Goal: Task Accomplishment & Management: Complete application form

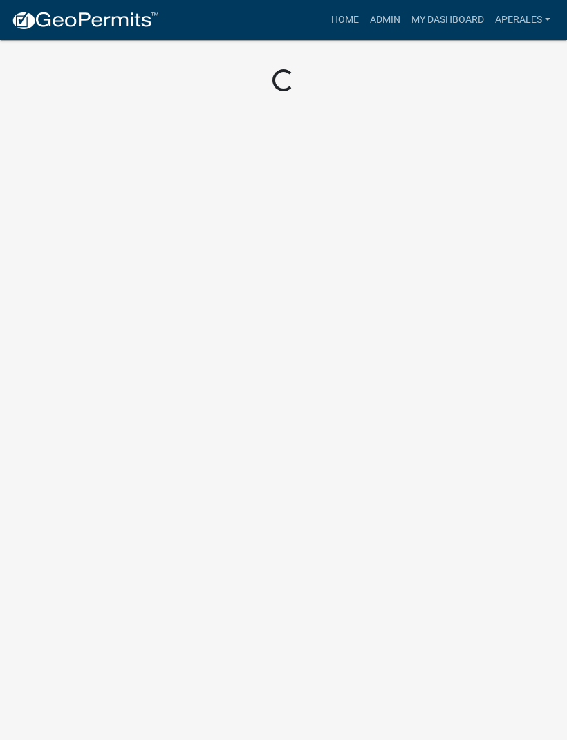
scroll to position [1, 0]
click at [390, 21] on link "Admin" at bounding box center [384, 20] width 41 height 26
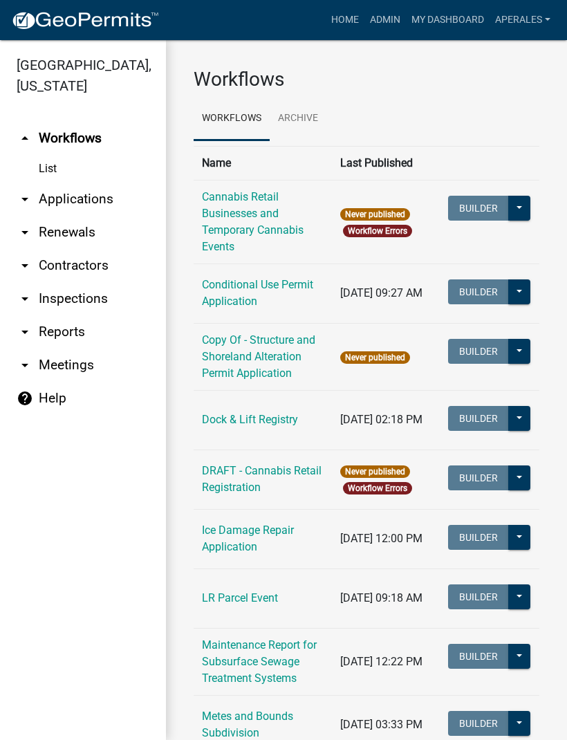
click at [83, 197] on link "arrow_drop_down Applications" at bounding box center [83, 199] width 166 height 33
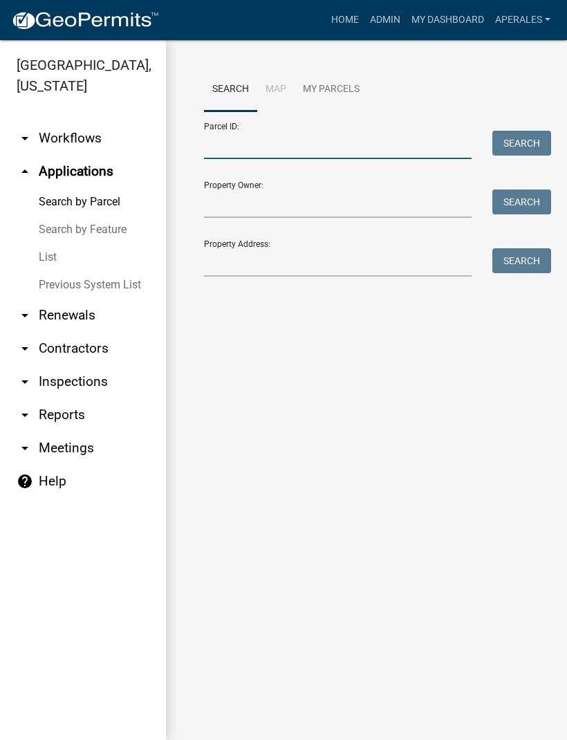
click at [248, 131] on input "Parcel ID:" at bounding box center [338, 145] width 268 height 28
type input "12000990335000"
click at [528, 143] on button "Search" at bounding box center [521, 143] width 59 height 25
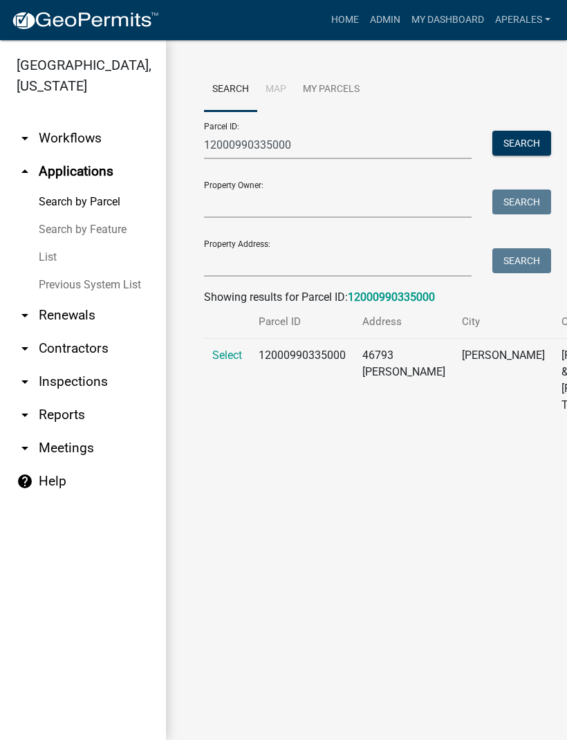
click at [226, 362] on span "Select" at bounding box center [227, 355] width 30 height 13
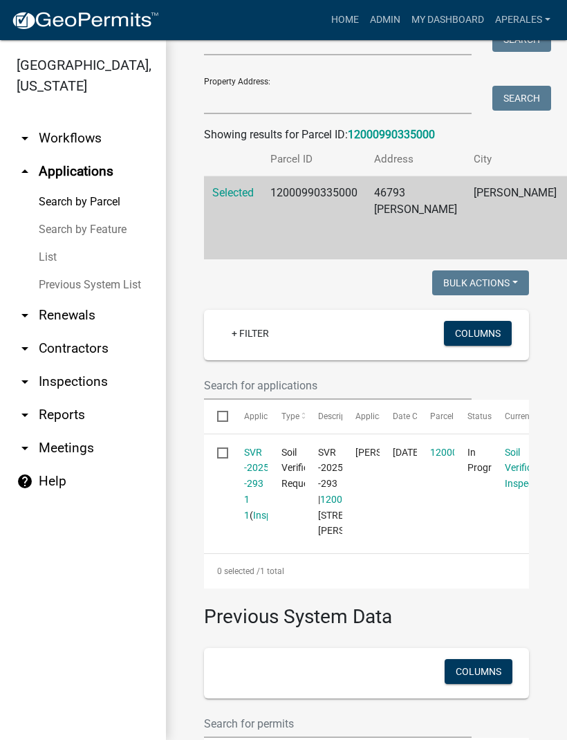
scroll to position [267, 0]
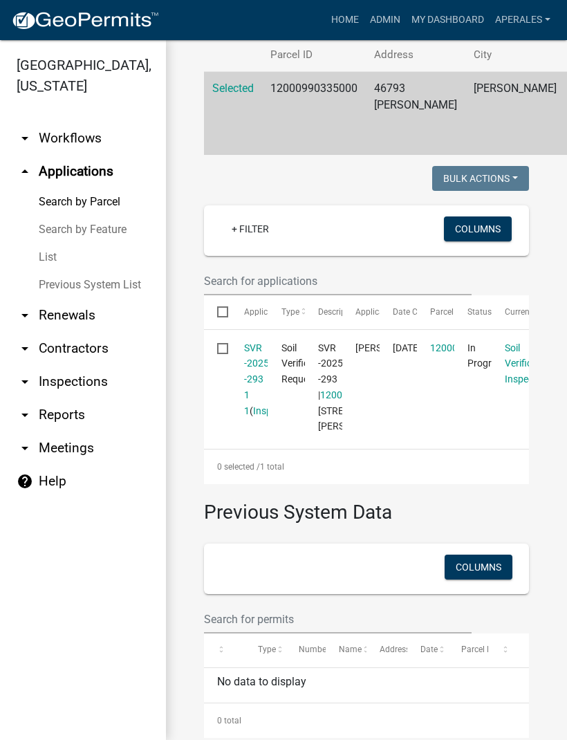
click at [257, 390] on link "SVR -2025 -293 1 1" at bounding box center [256, 379] width 25 height 74
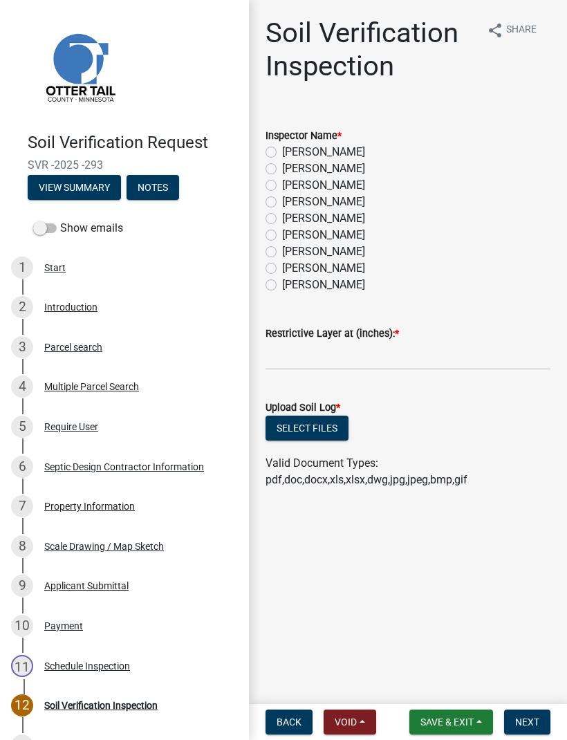
click at [282, 169] on label "[PERSON_NAME]" at bounding box center [323, 168] width 83 height 17
click at [282, 169] on input "[PERSON_NAME]" at bounding box center [286, 164] width 9 height 9
radio input "true"
click at [288, 360] on input "text" at bounding box center [408, 356] width 285 height 28
type input "30"
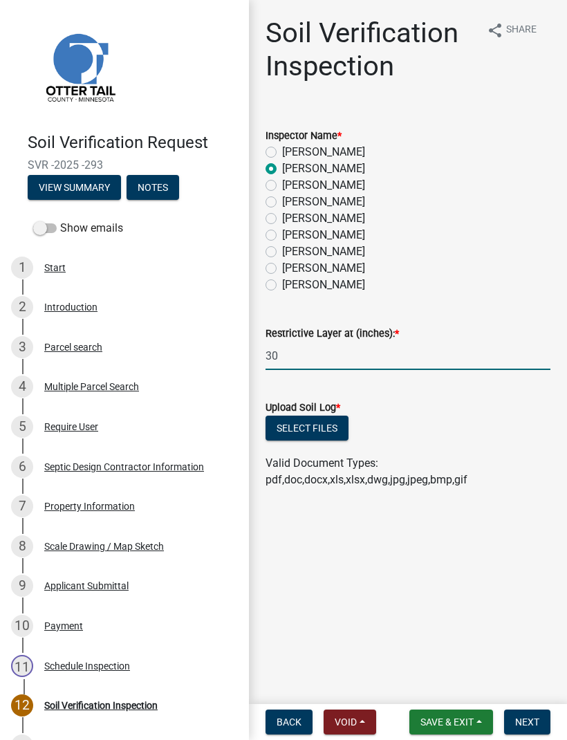
click at [297, 427] on button "Select files" at bounding box center [307, 428] width 83 height 25
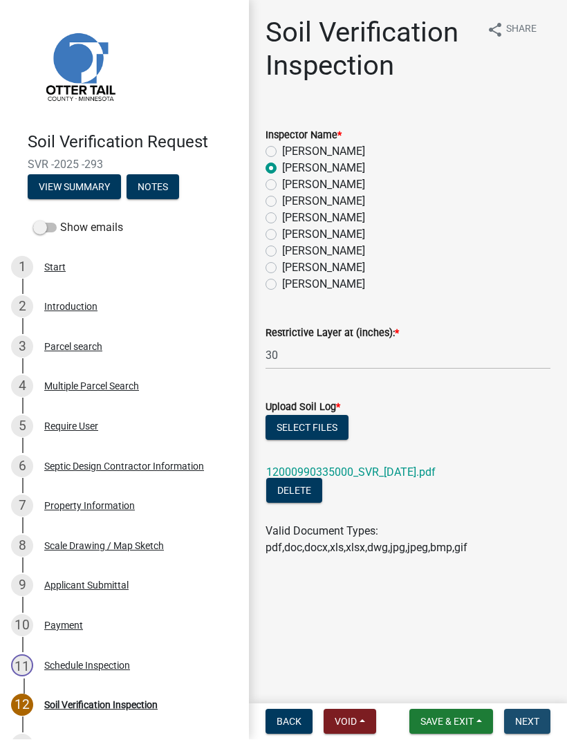
click at [517, 719] on span "Next" at bounding box center [527, 721] width 24 height 11
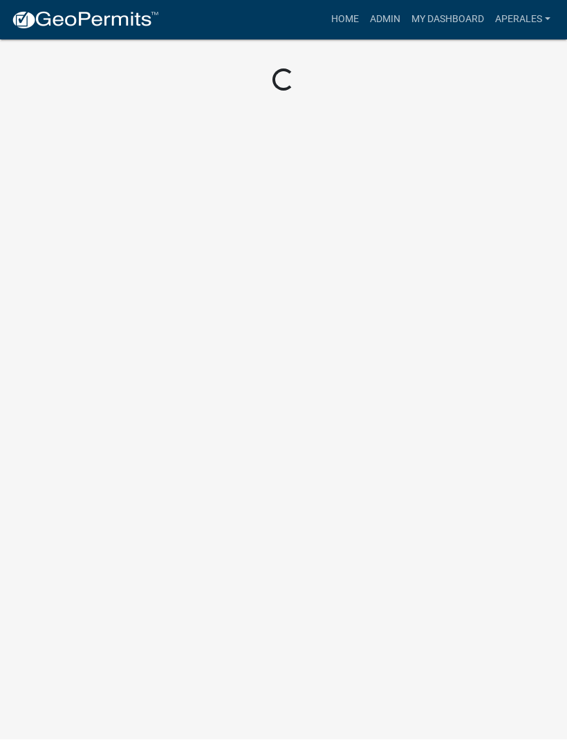
scroll to position [1, 0]
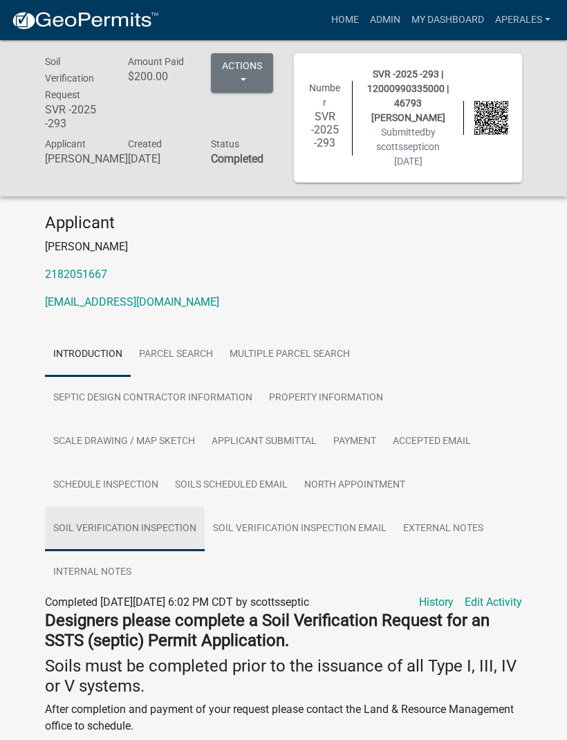
click at [143, 519] on link "Soil Verification Inspection" at bounding box center [125, 529] width 160 height 44
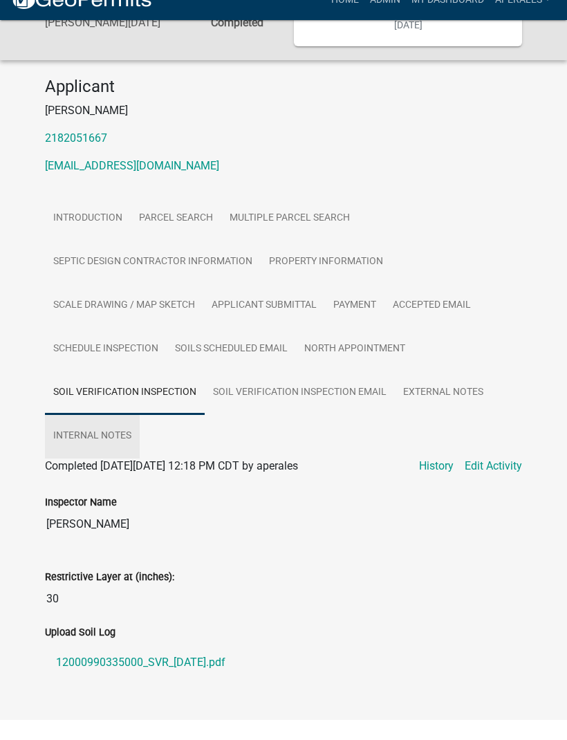
scroll to position [0, 0]
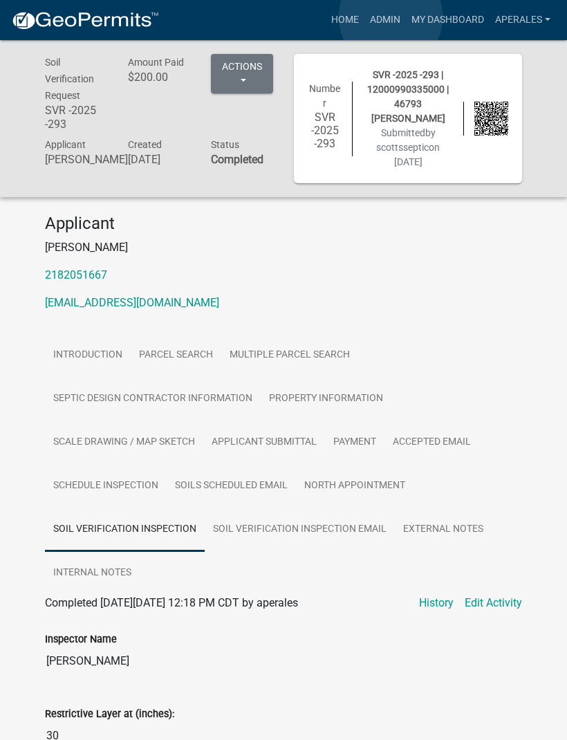
click at [391, 17] on link "Admin" at bounding box center [384, 20] width 41 height 26
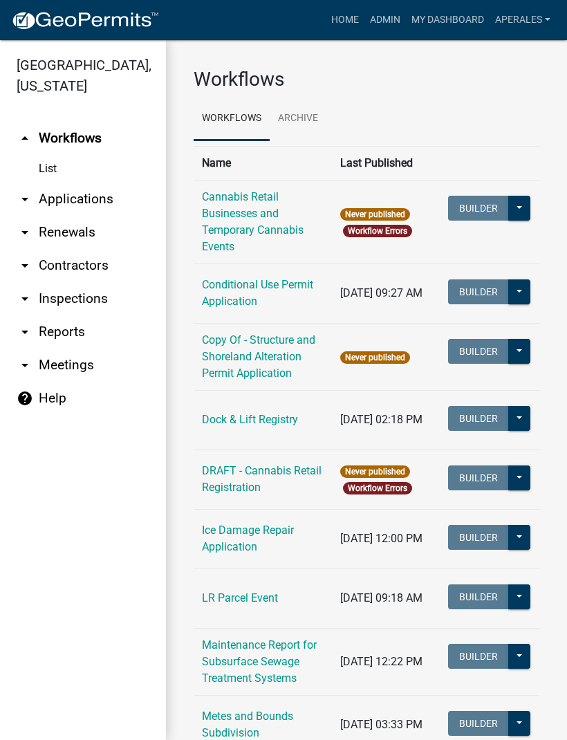
click at [102, 198] on link "arrow_drop_down Applications" at bounding box center [83, 199] width 166 height 33
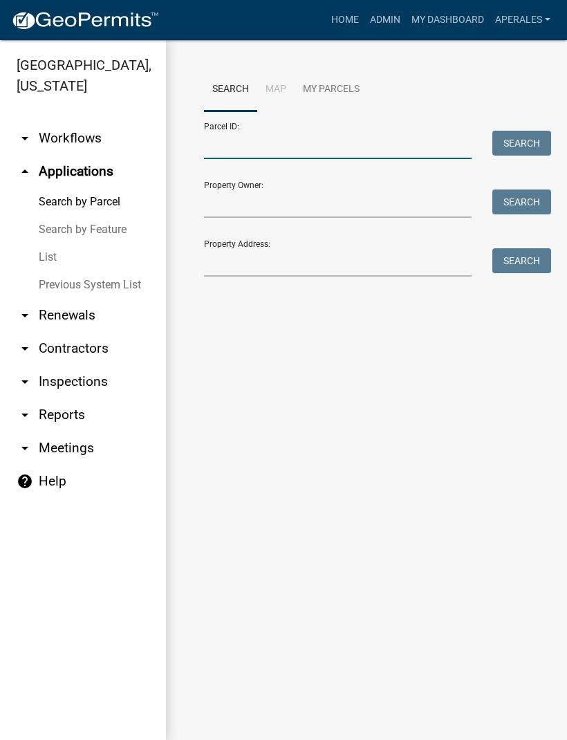
click at [229, 147] on input "Parcel ID:" at bounding box center [338, 145] width 268 height 28
type input "3000099027000"
click at [531, 133] on button "Search" at bounding box center [521, 143] width 59 height 25
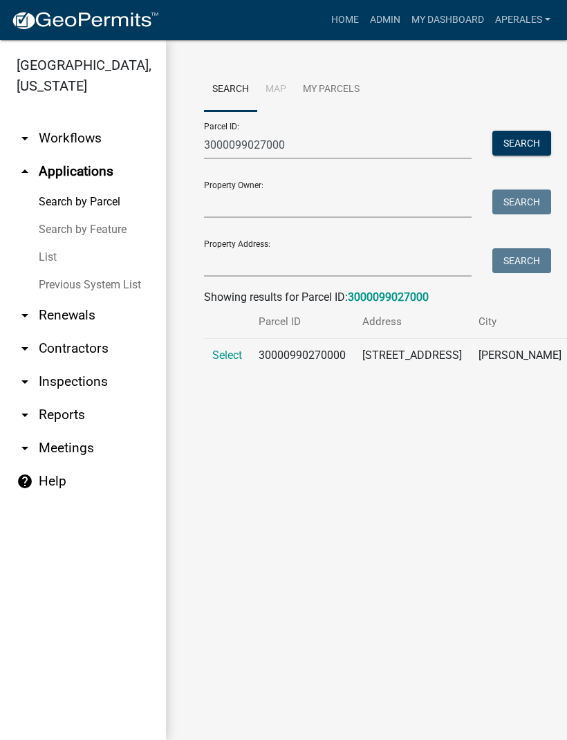
click at [222, 362] on span "Select" at bounding box center [227, 355] width 30 height 13
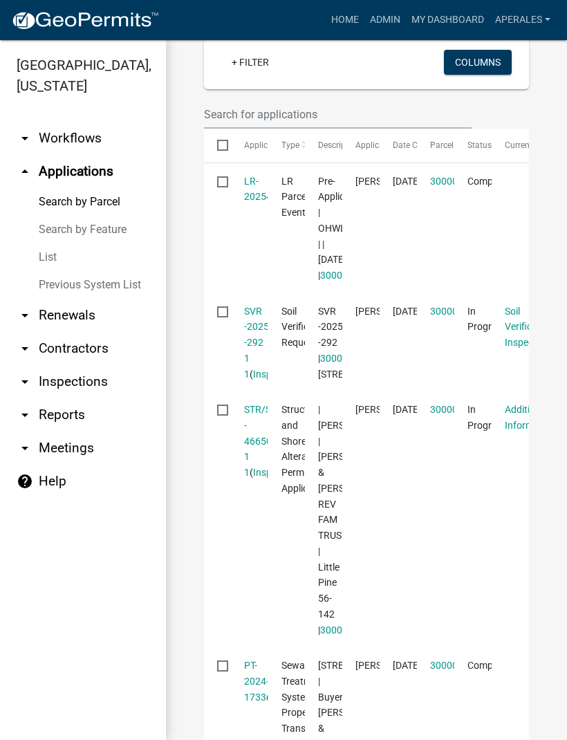
scroll to position [435, 0]
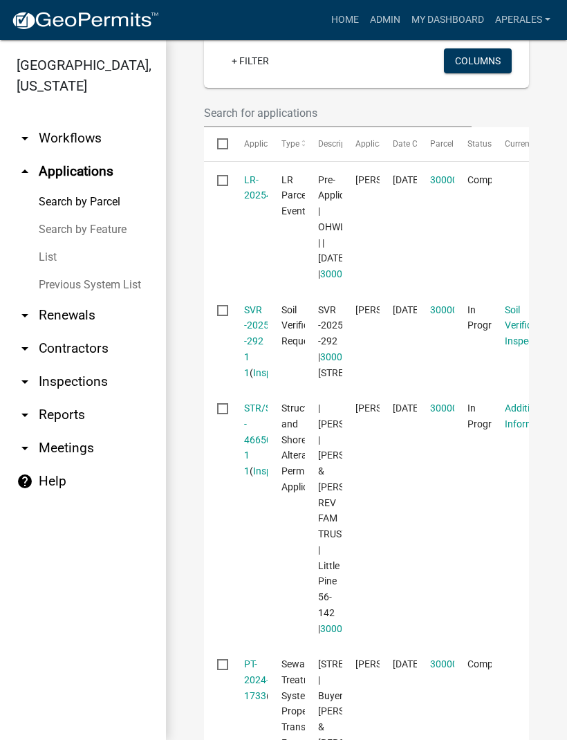
click at [258, 378] on link "SVR -2025 -292 1 1" at bounding box center [256, 341] width 25 height 74
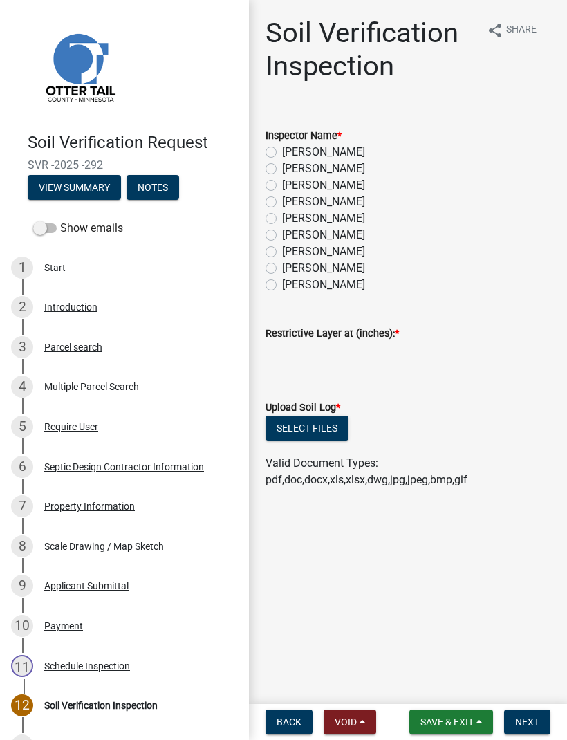
click at [282, 167] on label "[PERSON_NAME]" at bounding box center [323, 168] width 83 height 17
click at [282, 167] on input "[PERSON_NAME]" at bounding box center [286, 164] width 9 height 9
radio input "true"
click at [287, 351] on input "text" at bounding box center [408, 356] width 285 height 28
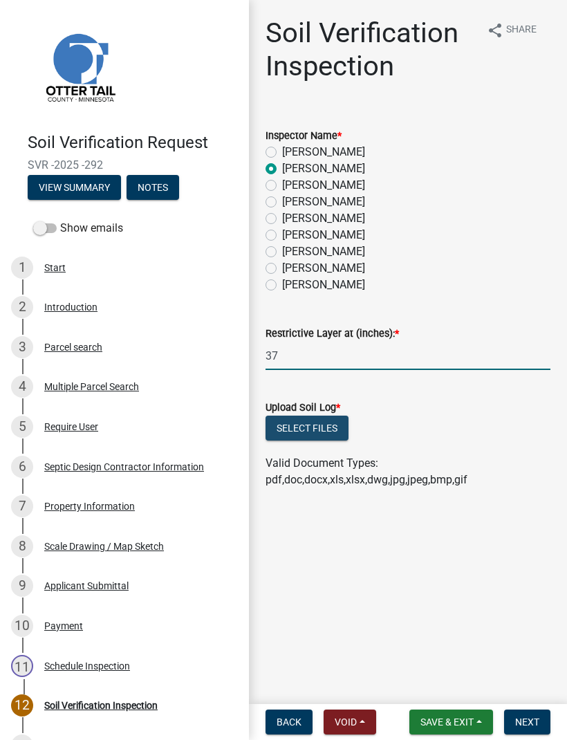
type input "37"
click at [298, 421] on button "Select files" at bounding box center [307, 428] width 83 height 25
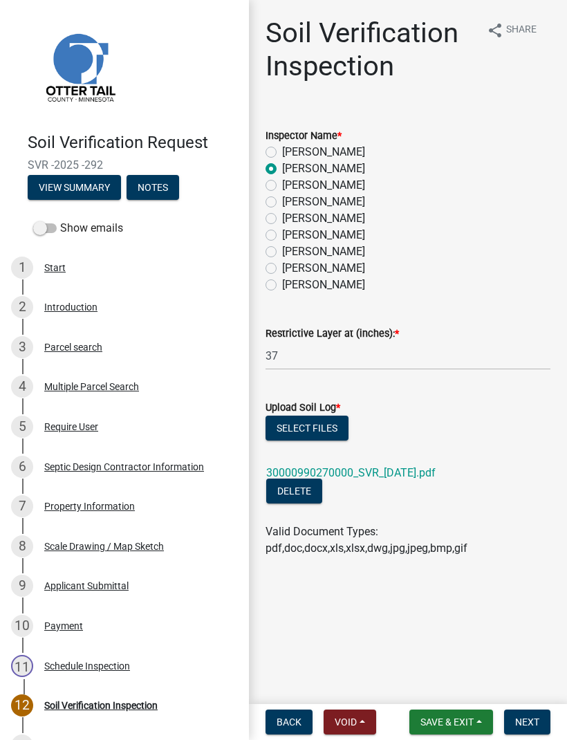
click at [521, 716] on span "Next" at bounding box center [527, 721] width 24 height 11
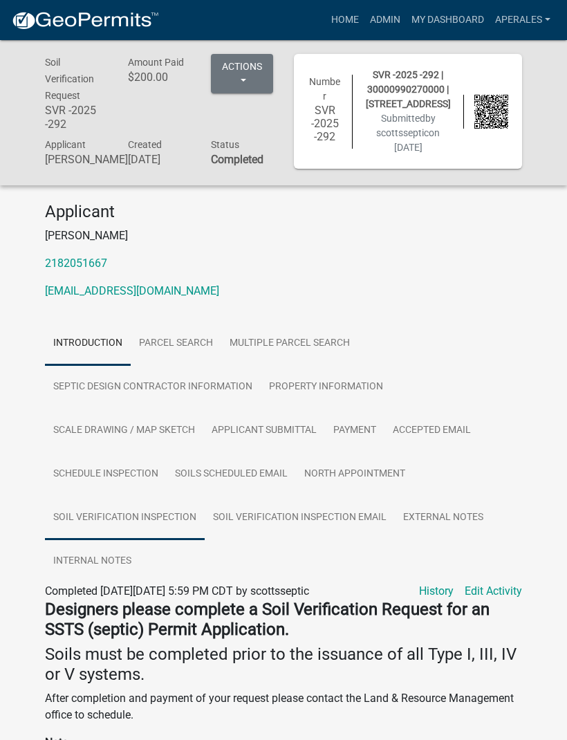
click at [112, 521] on link "Soil Verification Inspection" at bounding box center [125, 518] width 160 height 44
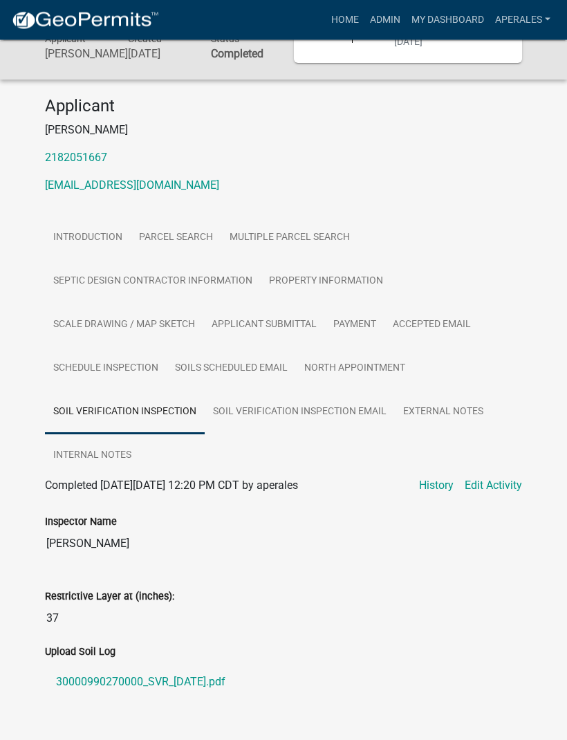
scroll to position [105, 0]
click at [372, 18] on link "Admin" at bounding box center [384, 20] width 41 height 26
